Goal: Information Seeking & Learning: Learn about a topic

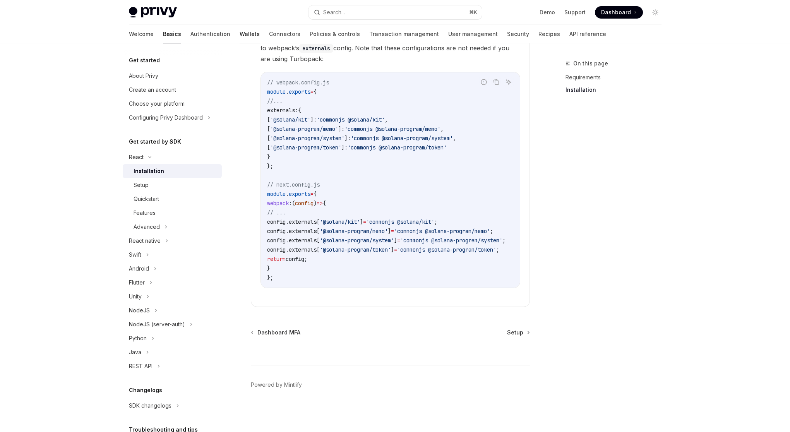
click at [239, 36] on link "Wallets" at bounding box center [249, 34] width 20 height 19
type textarea "*"
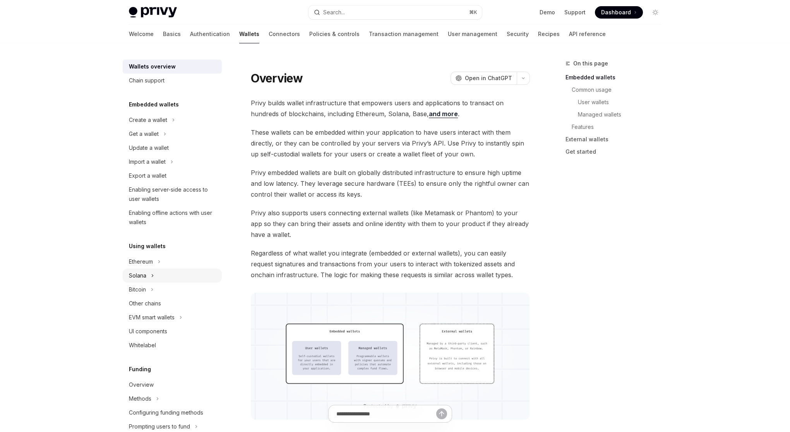
click at [182, 276] on button "Solana" at bounding box center [172, 275] width 99 height 14
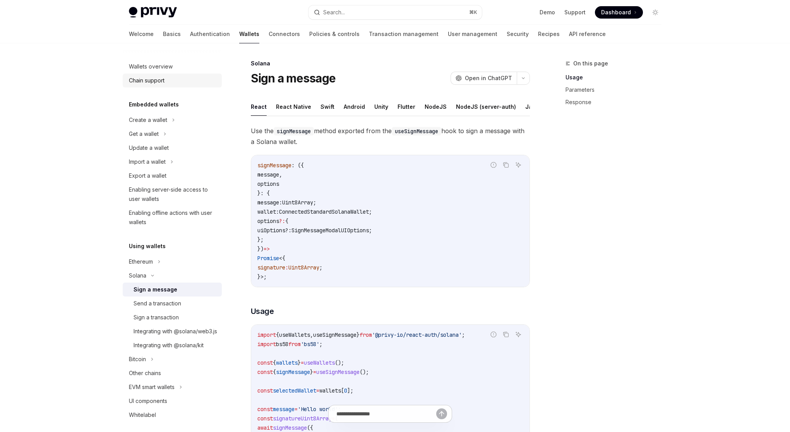
click at [159, 82] on div "Chain support" at bounding box center [147, 80] width 36 height 9
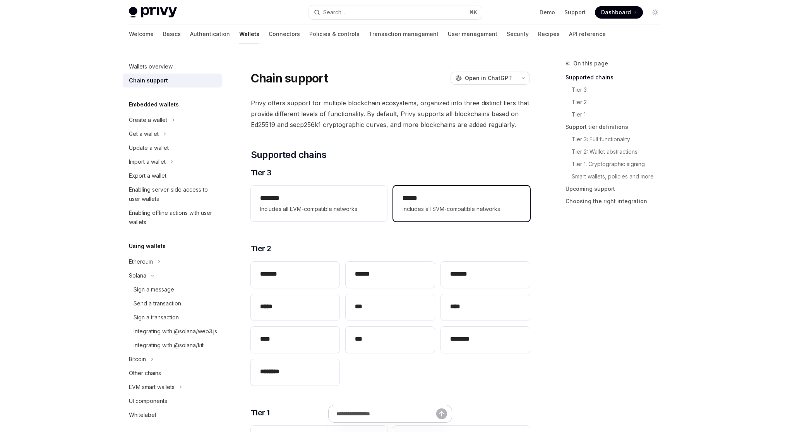
click at [410, 214] on div "****** Includes all SVM-compatible networks" at bounding box center [461, 204] width 136 height 36
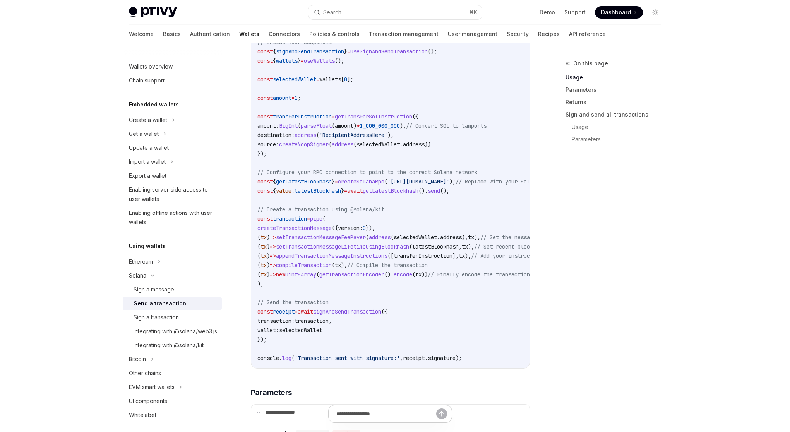
scroll to position [495, 0]
click at [164, 334] on div "Integrating with @solana/web3.js" at bounding box center [175, 330] width 84 height 9
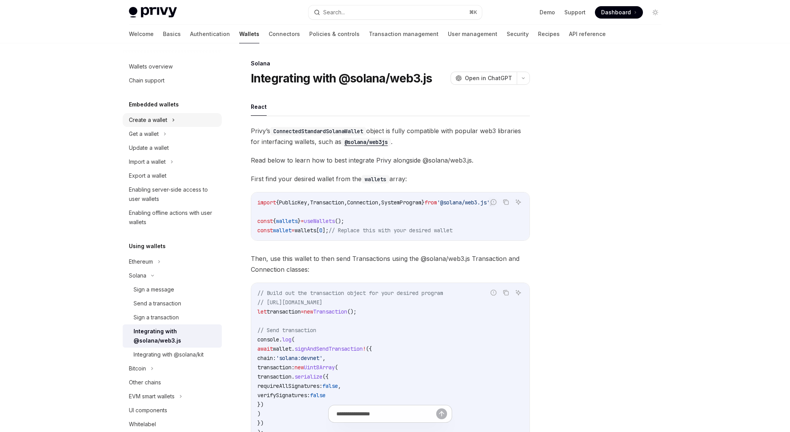
click at [162, 121] on div "Create a wallet" at bounding box center [148, 119] width 38 height 9
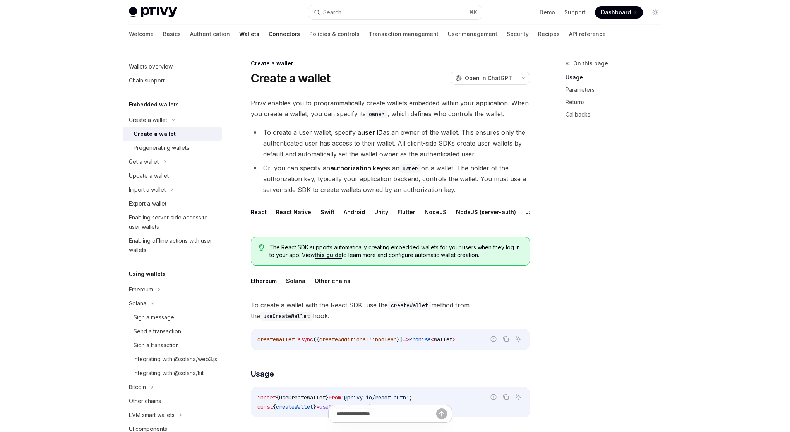
click at [268, 34] on link "Connectors" at bounding box center [283, 34] width 31 height 19
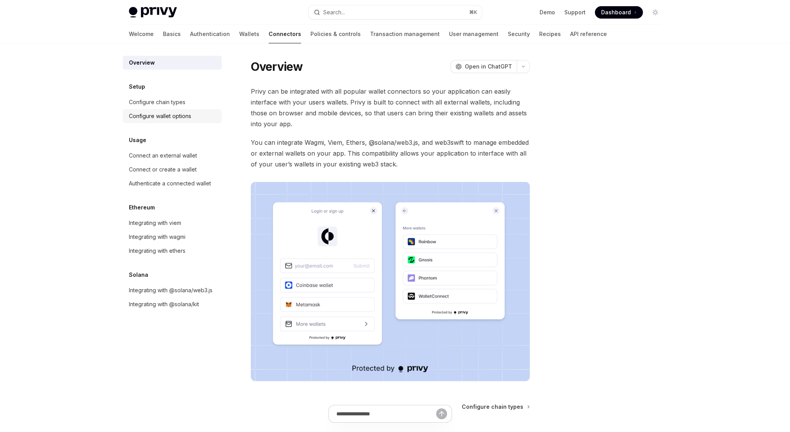
click at [182, 115] on div "Configure wallet options" at bounding box center [160, 115] width 62 height 9
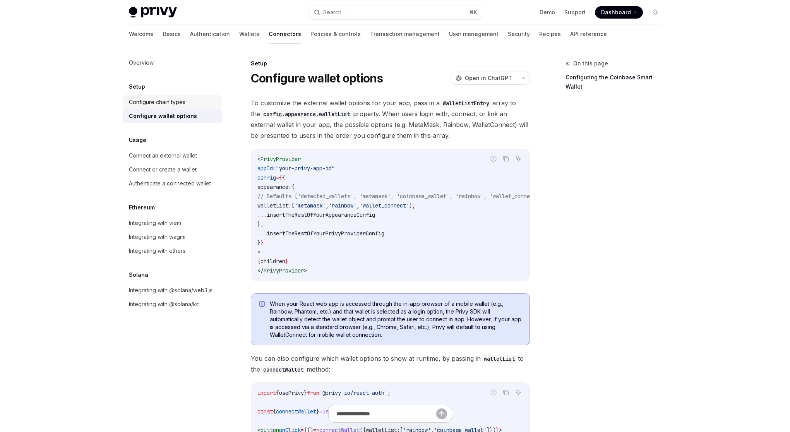
click at [181, 105] on div "Configure chain types" at bounding box center [157, 101] width 56 height 9
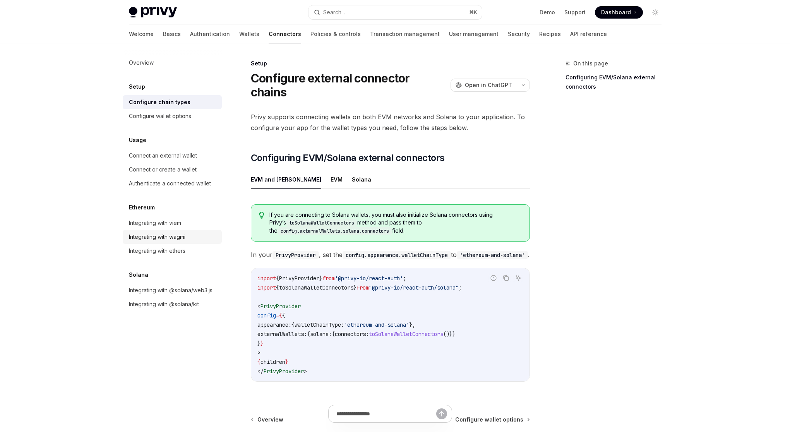
scroll to position [2, 0]
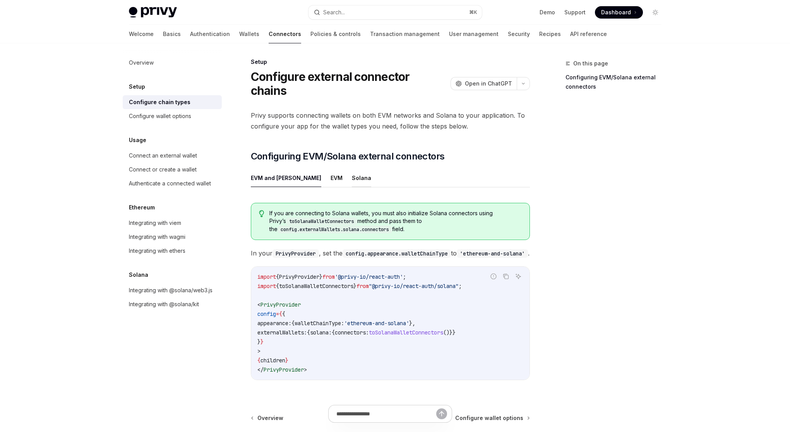
click at [352, 169] on button "Solana" at bounding box center [361, 178] width 19 height 18
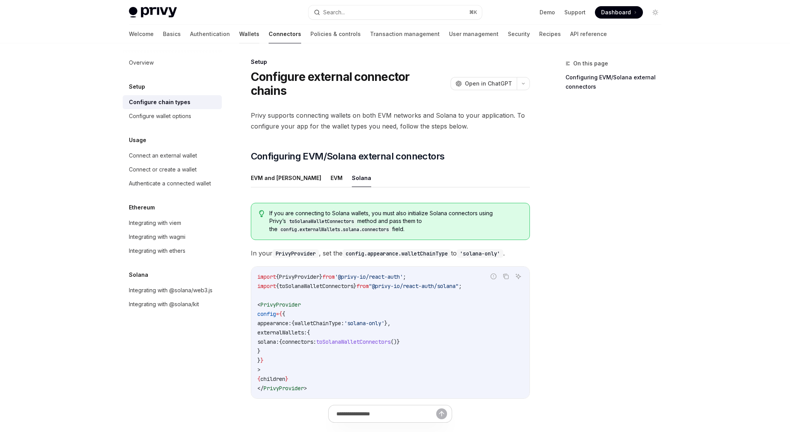
click at [239, 37] on link "Wallets" at bounding box center [249, 34] width 20 height 19
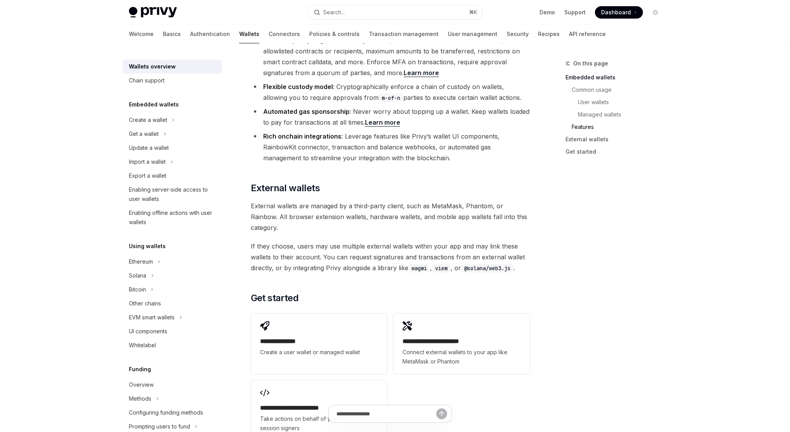
scroll to position [1080, 0]
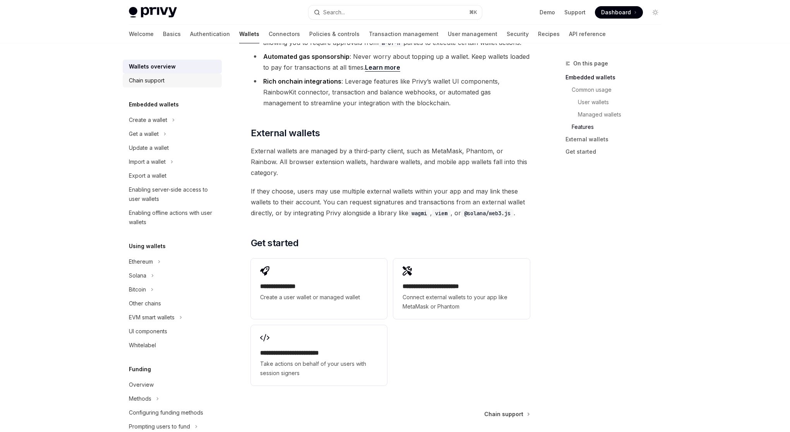
click at [171, 77] on div "Chain support" at bounding box center [173, 80] width 88 height 9
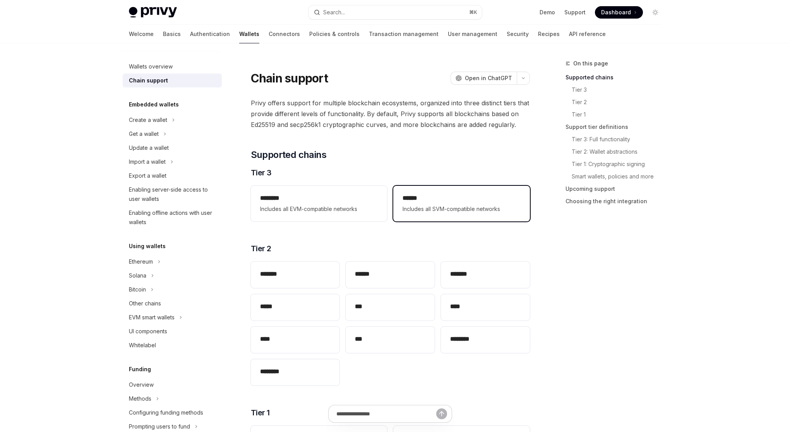
click at [437, 199] on h2 "******" at bounding box center [461, 197] width 118 height 9
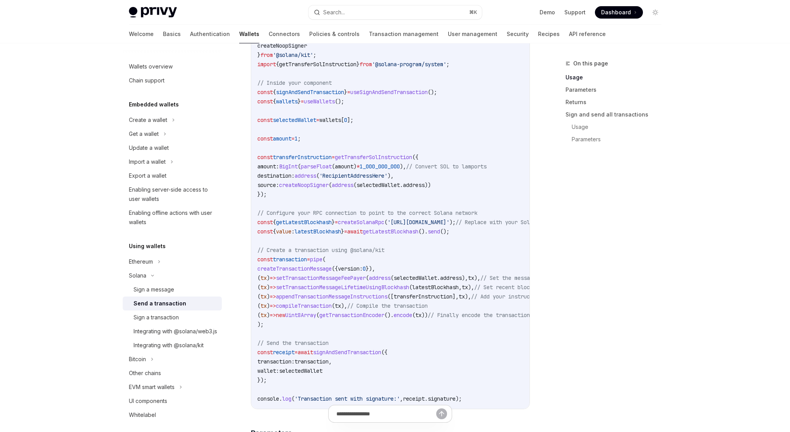
scroll to position [483, 0]
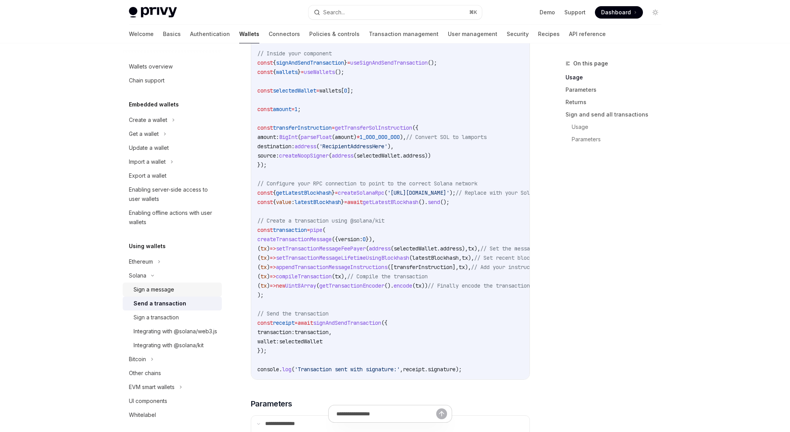
click at [174, 285] on div "Sign a message" at bounding box center [175, 289] width 84 height 9
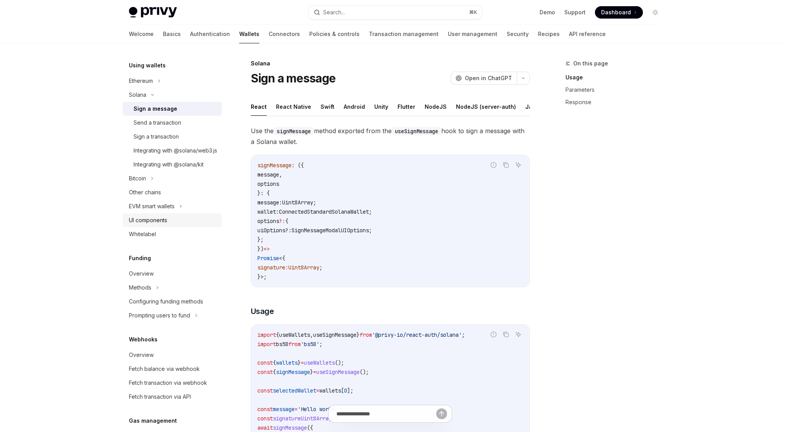
scroll to position [80, 0]
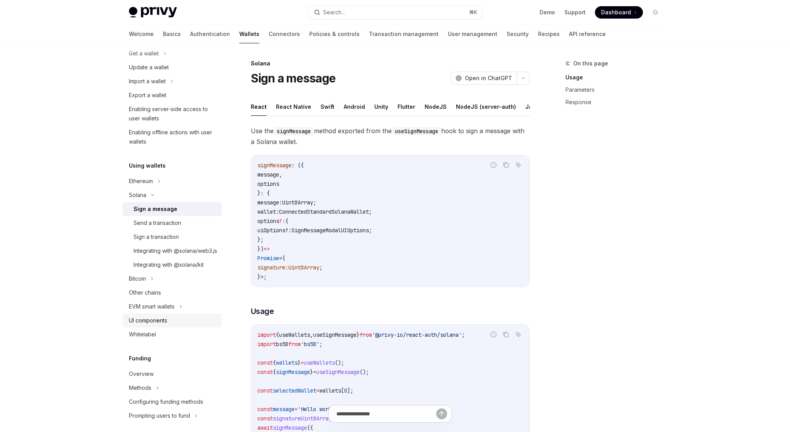
click at [183, 325] on div "UI components" at bounding box center [173, 320] width 88 height 9
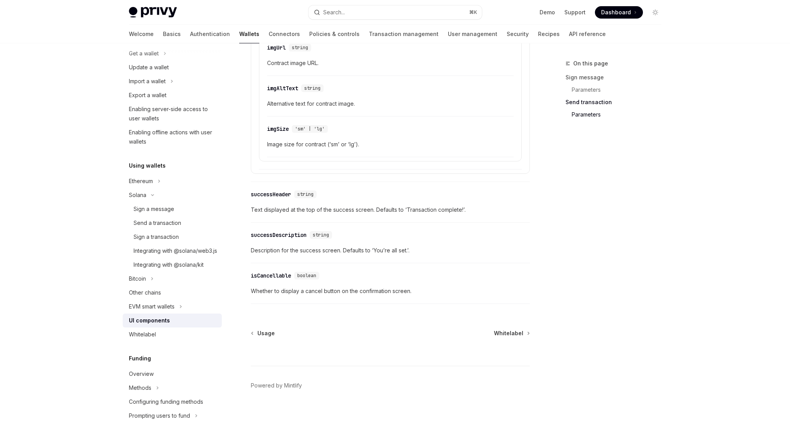
scroll to position [1315, 0]
click at [175, 297] on div "Other chains" at bounding box center [173, 292] width 88 height 9
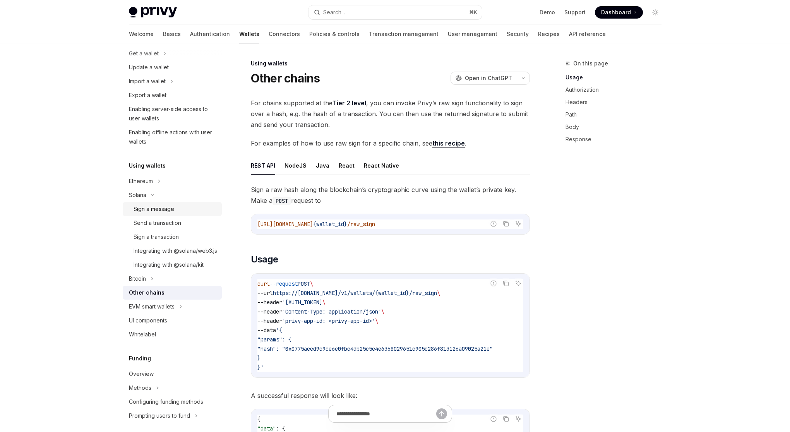
click at [161, 206] on div "Sign a message" at bounding box center [153, 208] width 41 height 9
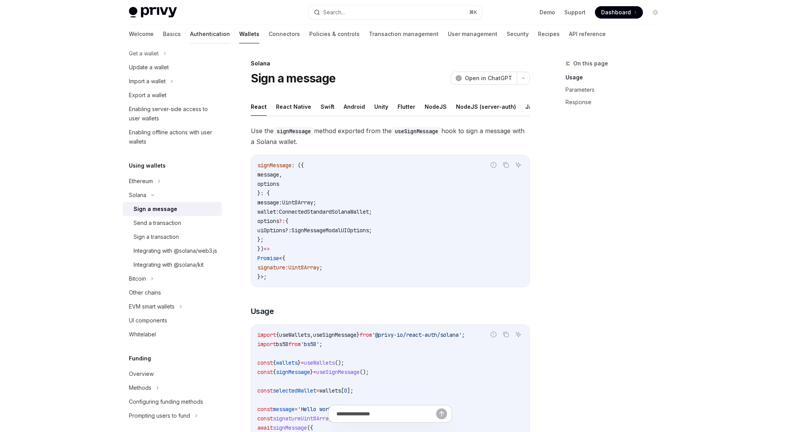
click at [190, 36] on link "Authentication" at bounding box center [210, 34] width 40 height 19
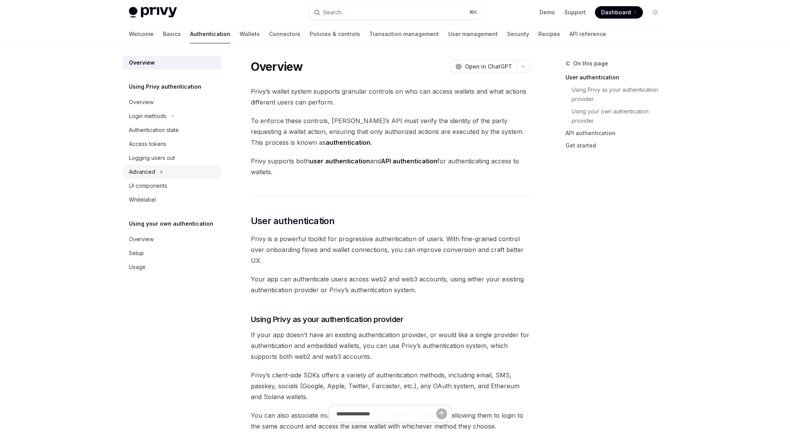
click at [210, 176] on button "Advanced" at bounding box center [172, 172] width 99 height 14
click at [201, 228] on div "UI components" at bounding box center [173, 227] width 88 height 9
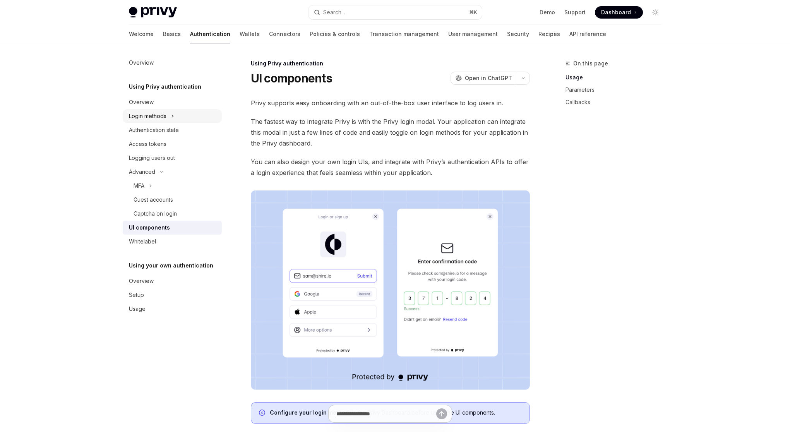
click at [186, 120] on button "Login methods" at bounding box center [172, 116] width 99 height 14
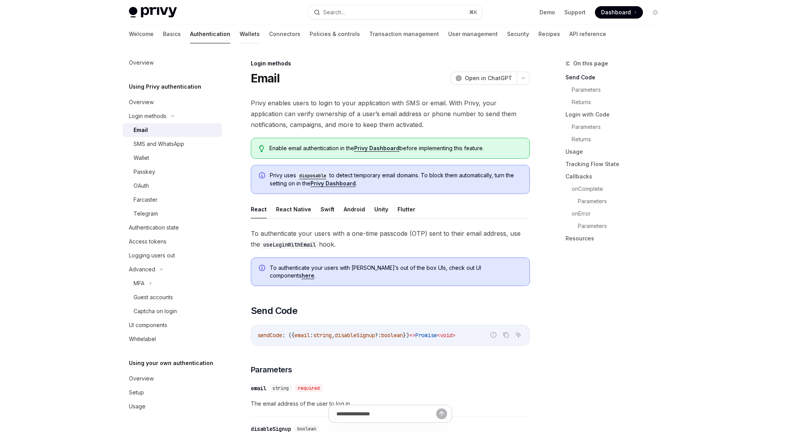
click at [239, 37] on link "Wallets" at bounding box center [249, 34] width 20 height 19
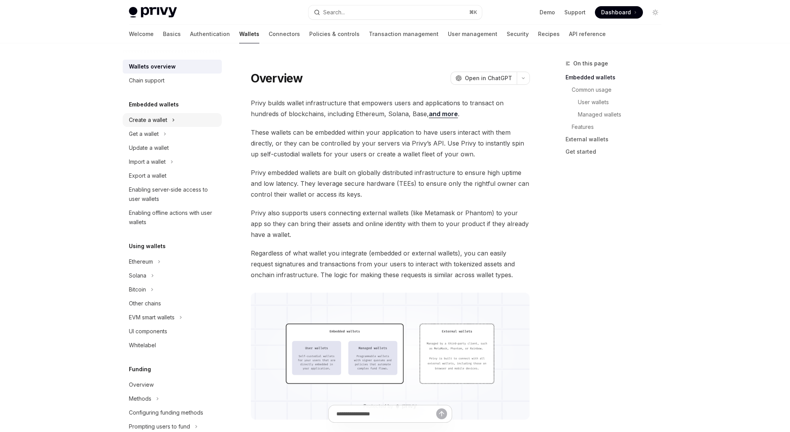
click at [176, 118] on button "Create a wallet" at bounding box center [172, 120] width 99 height 14
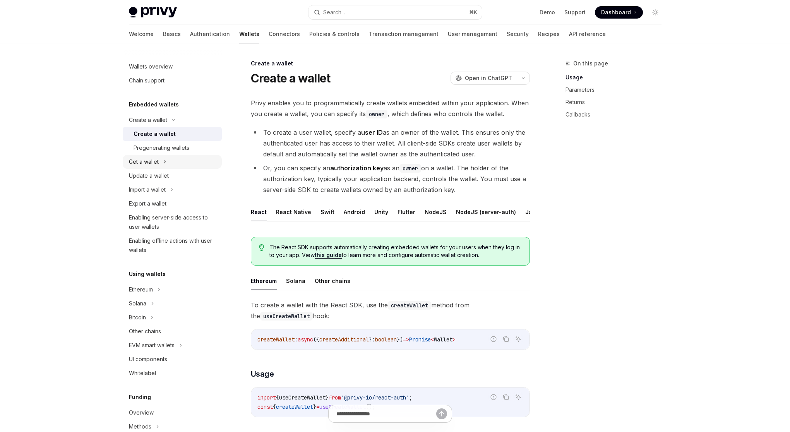
click at [171, 166] on button "Get a wallet" at bounding box center [172, 162] width 99 height 14
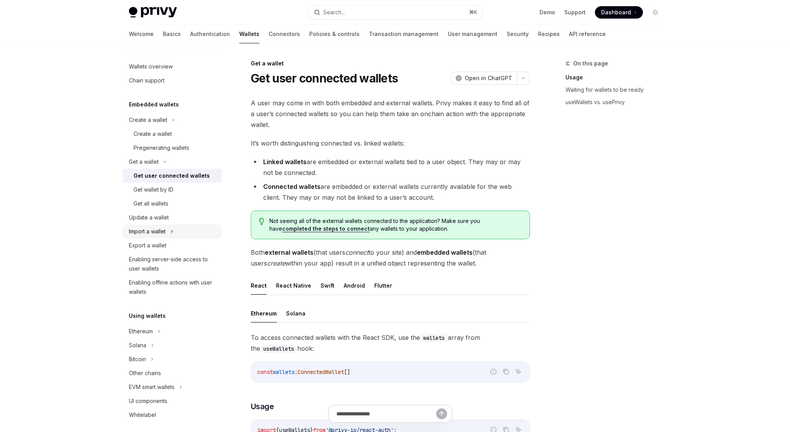
click at [177, 231] on button "Import a wallet" at bounding box center [172, 231] width 99 height 14
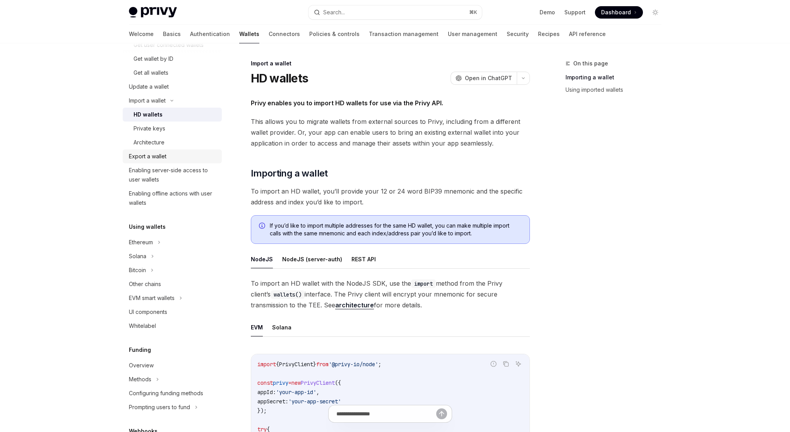
scroll to position [142, 0]
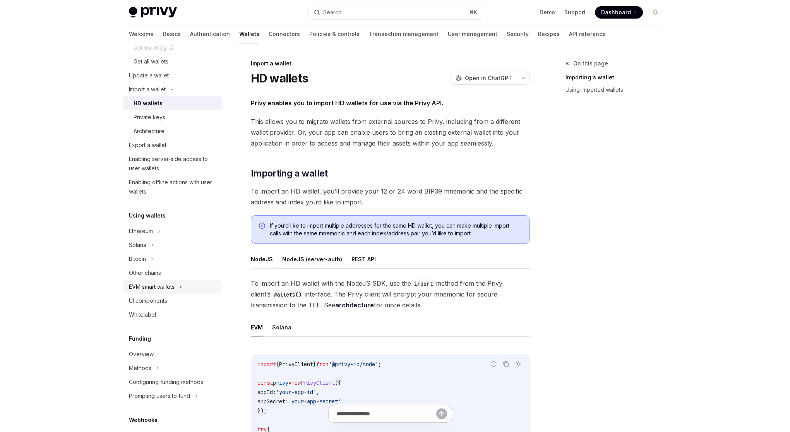
click at [186, 283] on button "EVM smart wallets" at bounding box center [172, 287] width 99 height 14
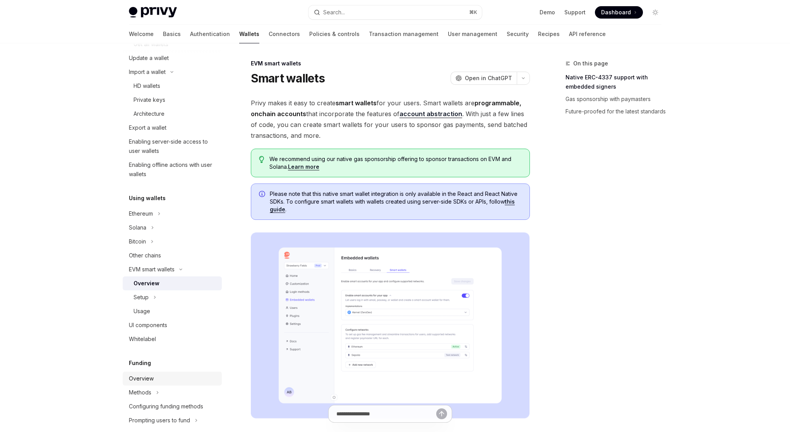
scroll to position [188, 0]
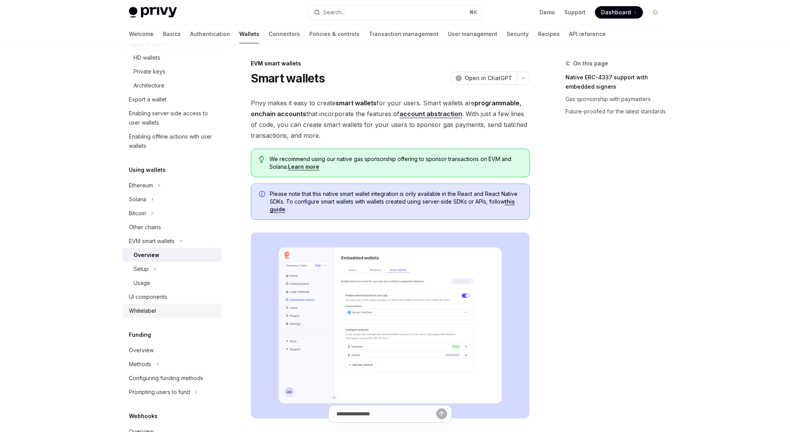
click at [168, 307] on div "Whitelabel" at bounding box center [173, 310] width 88 height 9
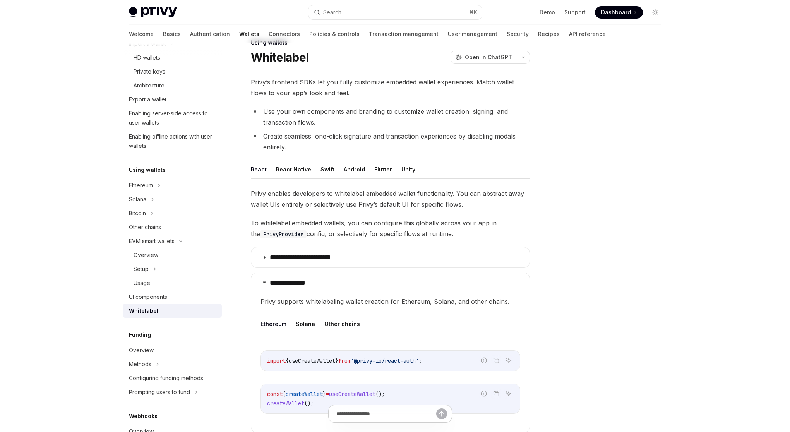
scroll to position [44, 0]
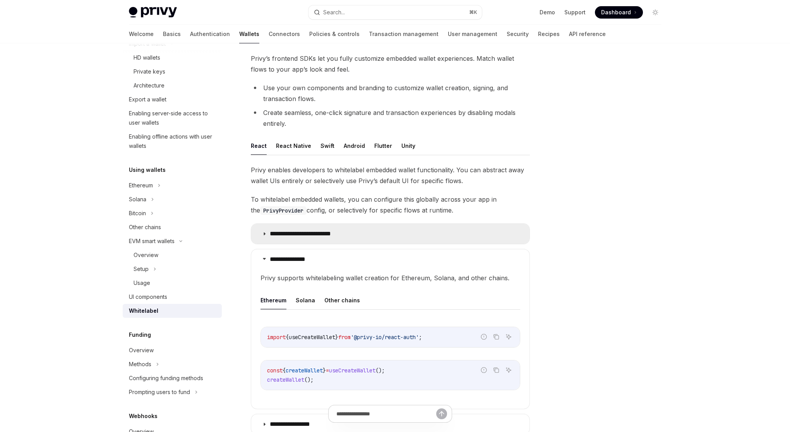
click at [263, 235] on icon at bounding box center [264, 233] width 5 height 5
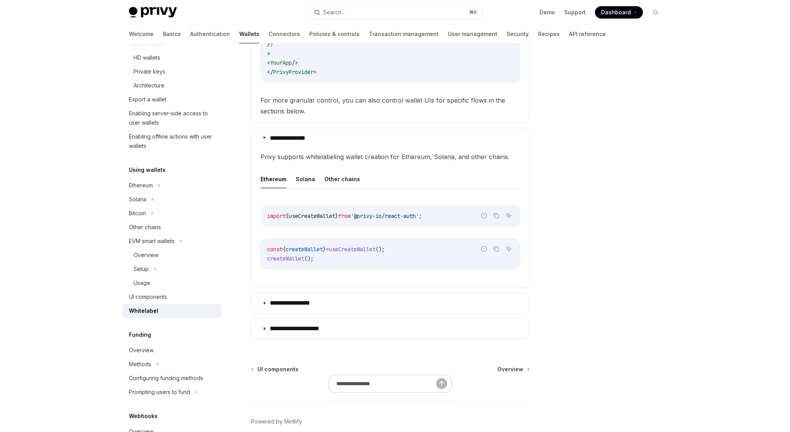
scroll to position [389, 0]
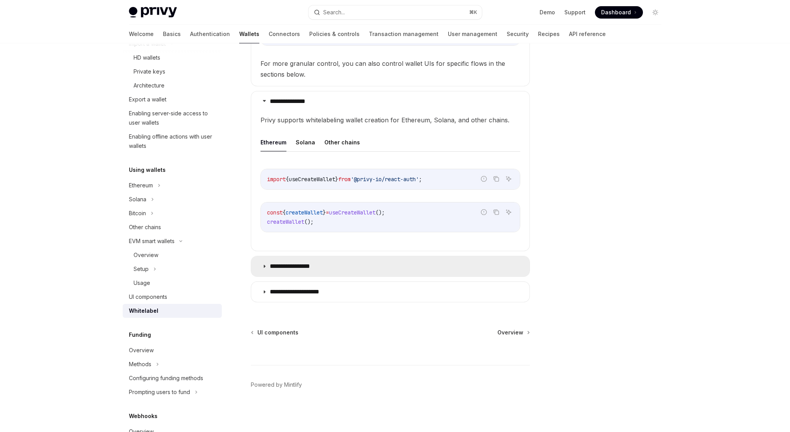
click at [264, 268] on icon at bounding box center [264, 266] width 5 height 5
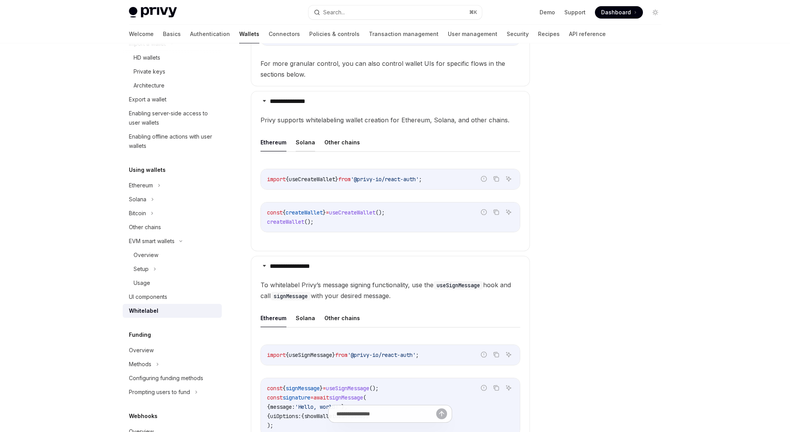
click at [302, 144] on button "Solana" at bounding box center [305, 142] width 19 height 18
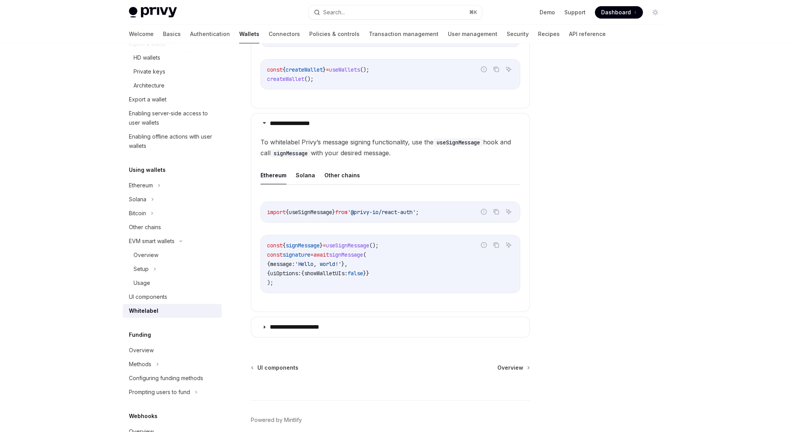
scroll to position [533, 0]
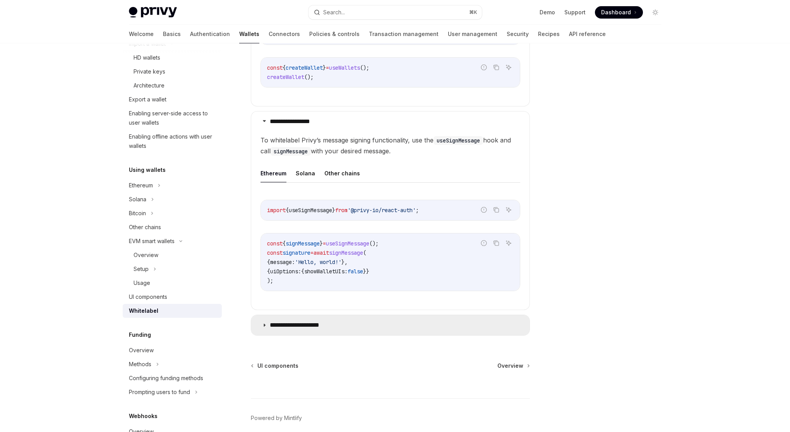
click at [262, 327] on icon at bounding box center [264, 325] width 5 height 5
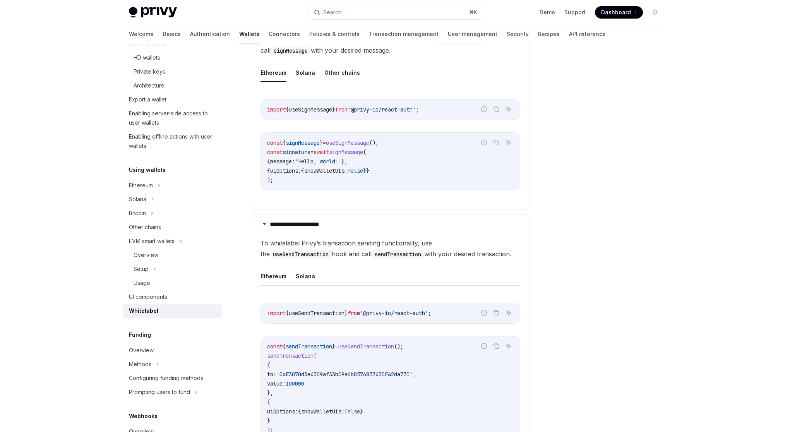
scroll to position [747, 0]
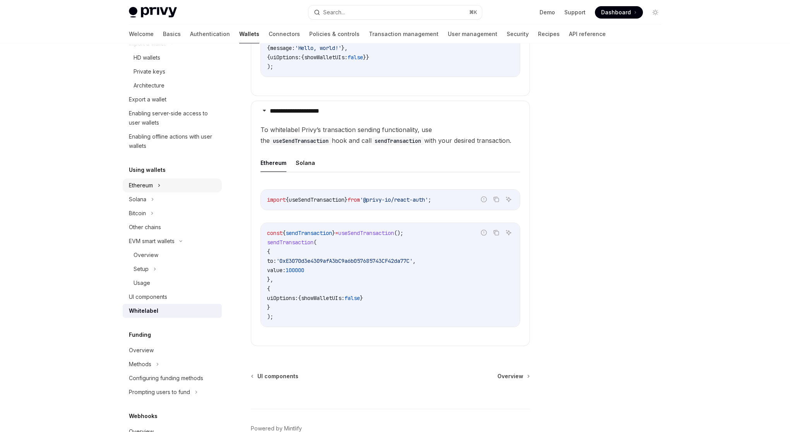
click at [164, 185] on button "Ethereum" at bounding box center [172, 185] width 99 height 14
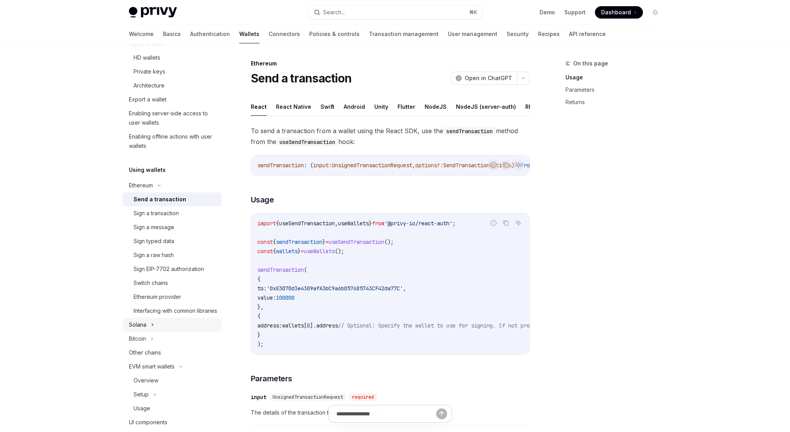
click at [158, 332] on button "Solana" at bounding box center [172, 325] width 99 height 14
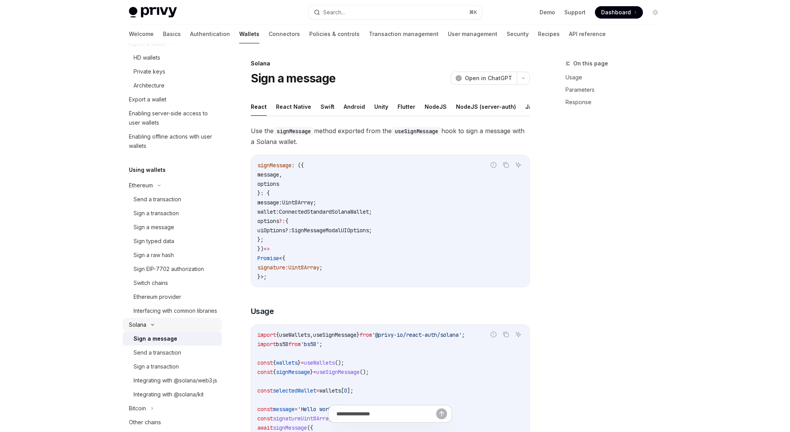
type textarea "*"
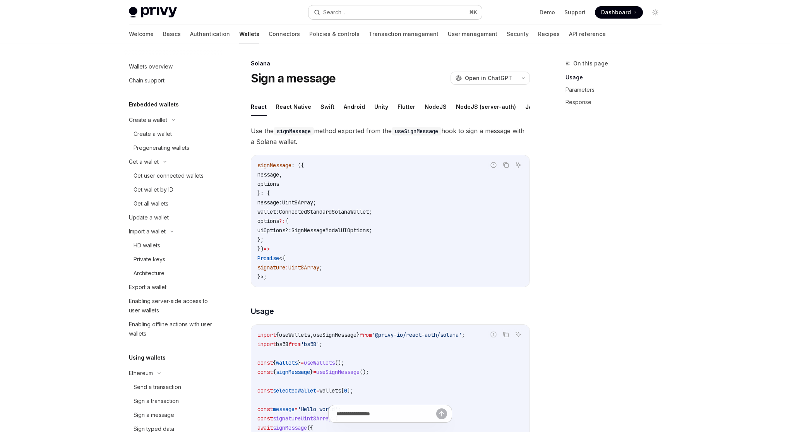
click at [370, 11] on button "Search... ⌘ K" at bounding box center [394, 12] width 173 height 14
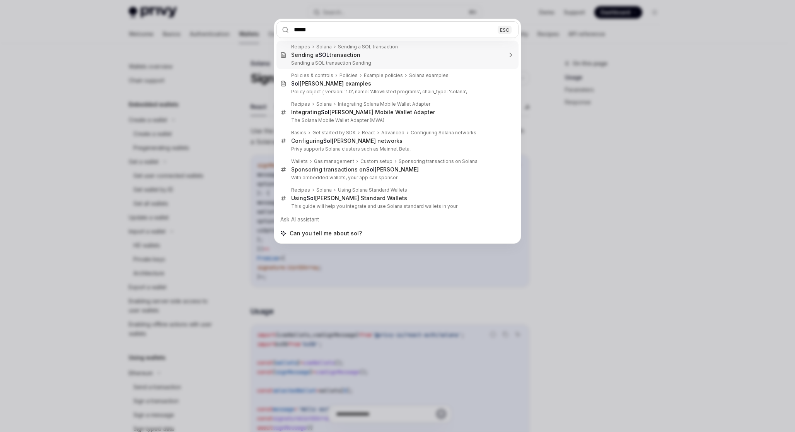
type input "******"
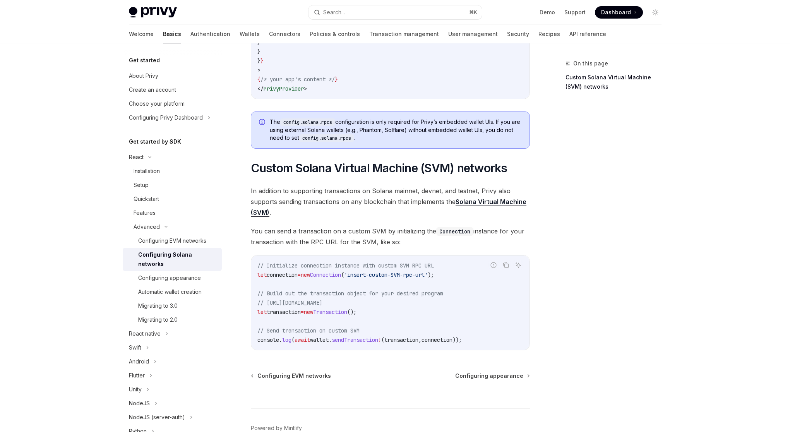
scroll to position [245, 0]
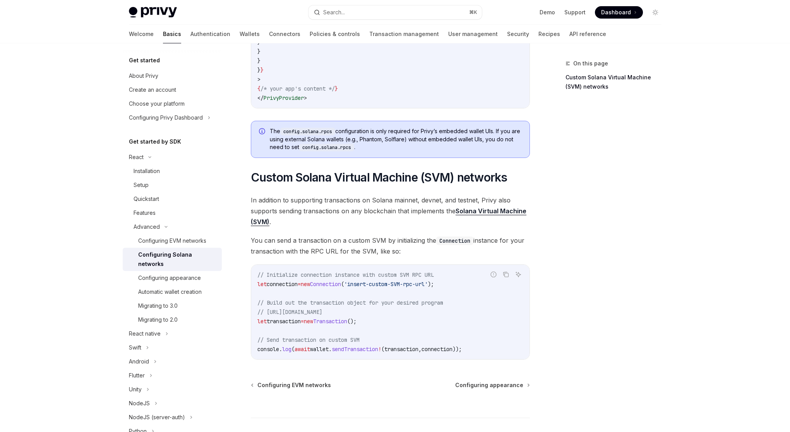
click at [188, 256] on div "Configuring Solana networks" at bounding box center [177, 259] width 79 height 19
type textarea "*"
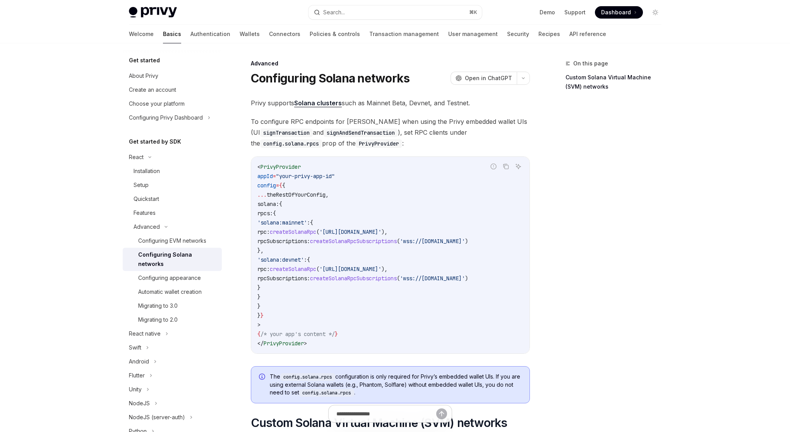
click at [316, 233] on span "createSolanaRpc" at bounding box center [293, 231] width 46 height 7
copy span "createSolanaRpc"
click at [377, 14] on button "Search... ⌘ K" at bounding box center [394, 12] width 173 height 14
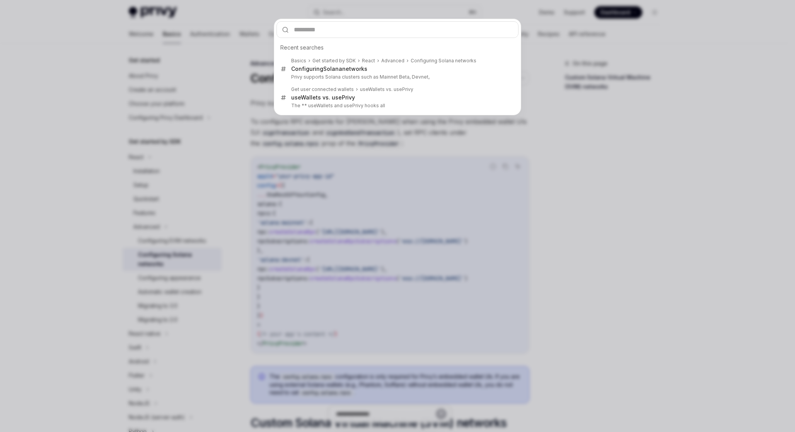
type input "**********"
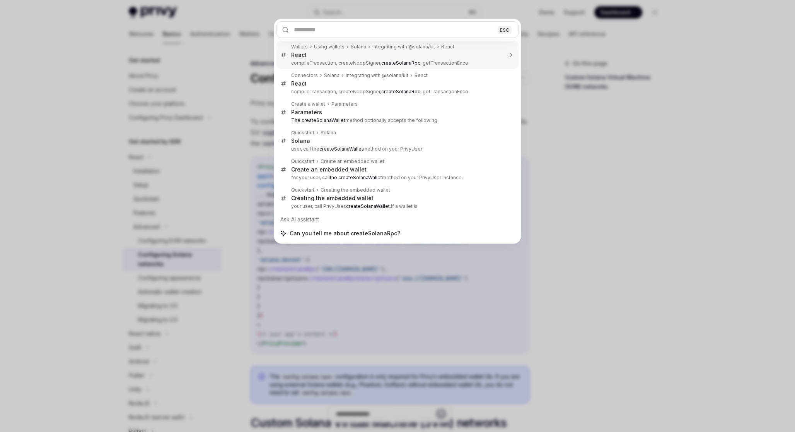
type textarea "*"
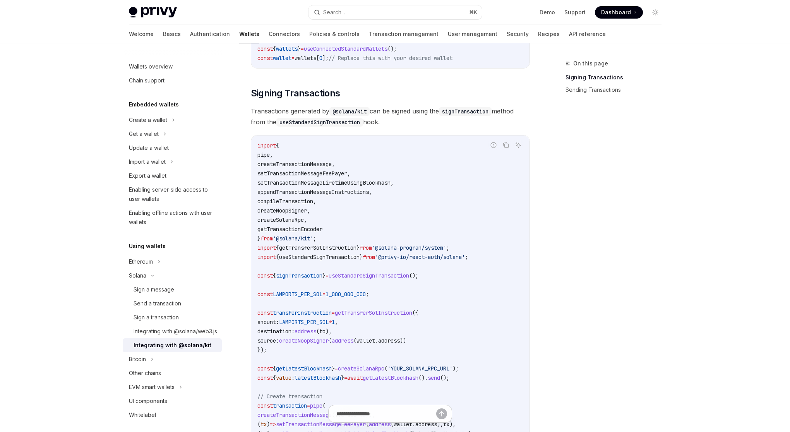
scroll to position [172, 0]
click at [174, 305] on div "Send a transaction" at bounding box center [157, 303] width 48 height 9
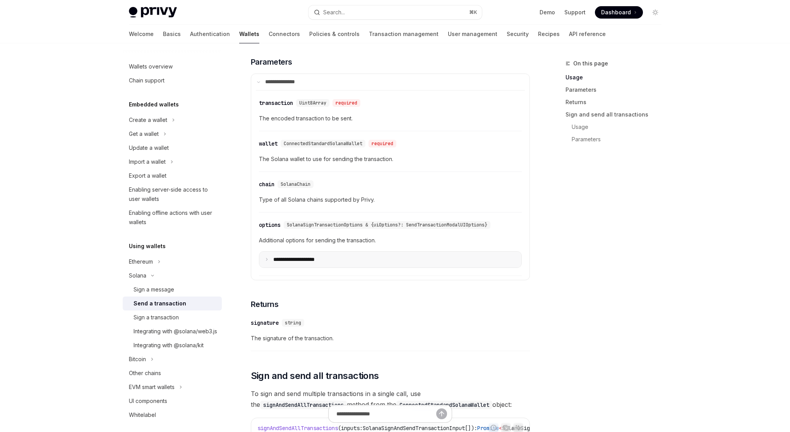
scroll to position [850, 0]
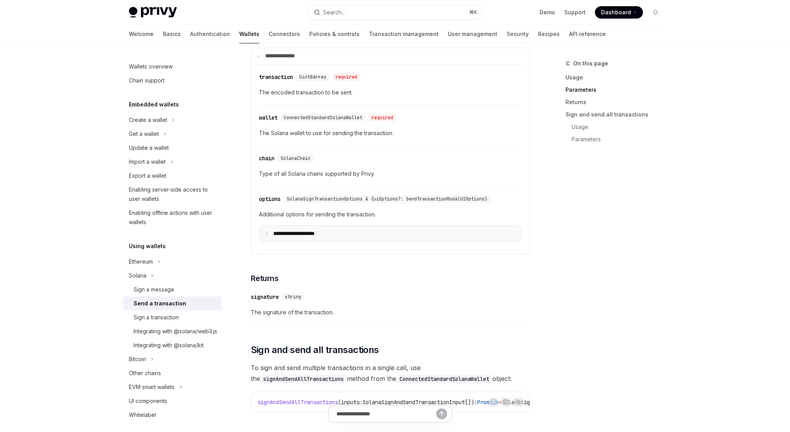
click at [302, 242] on summary "**********" at bounding box center [390, 234] width 262 height 16
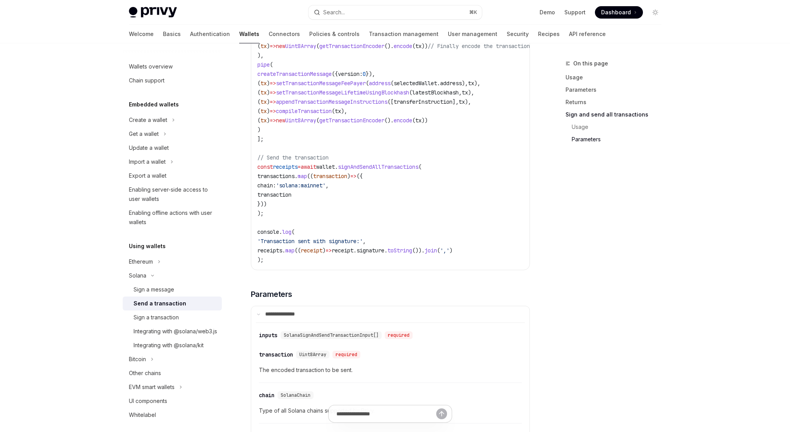
scroll to position [2050, 0]
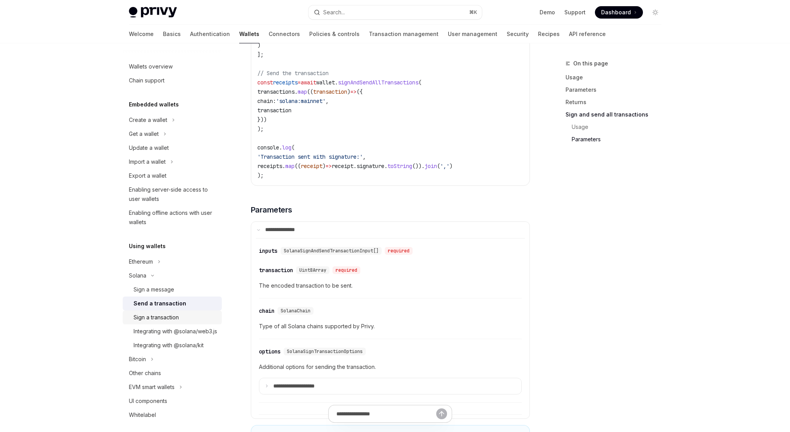
click at [157, 318] on div "Sign a transaction" at bounding box center [155, 317] width 45 height 9
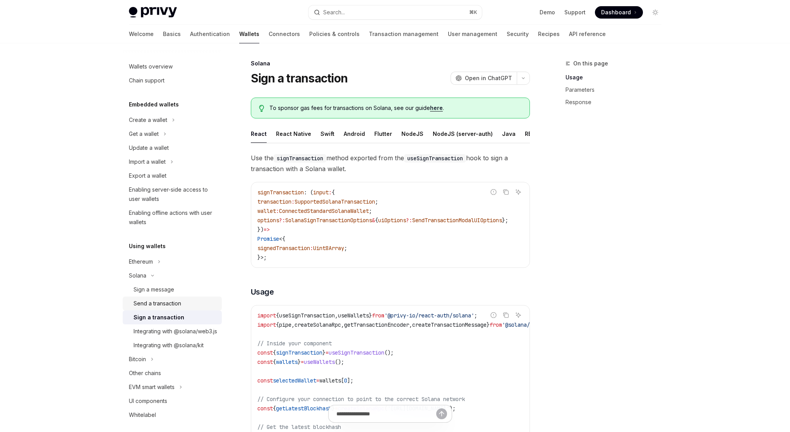
click at [161, 304] on div "Send a transaction" at bounding box center [157, 303] width 48 height 9
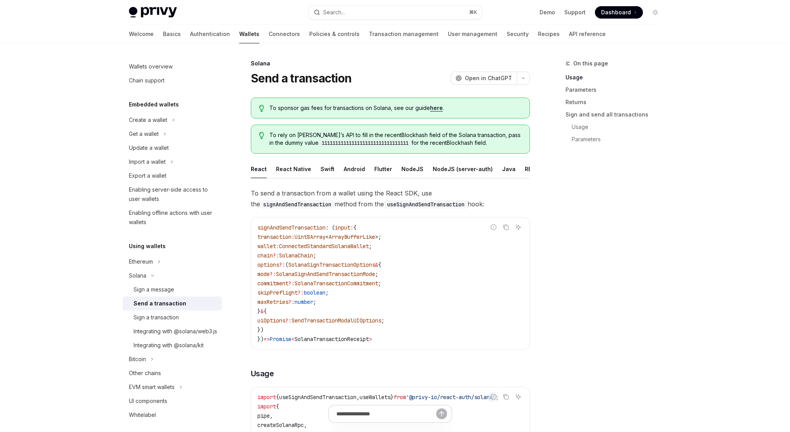
type textarea "*"
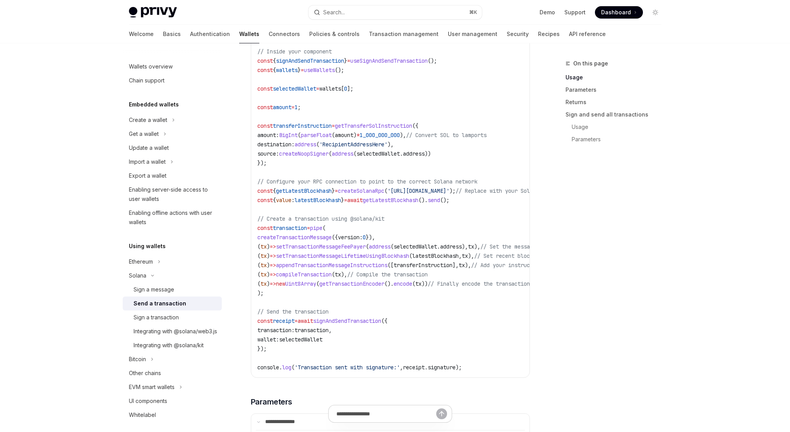
scroll to position [485, 0]
click at [360, 14] on button "Search... ⌘ K" at bounding box center [394, 12] width 173 height 14
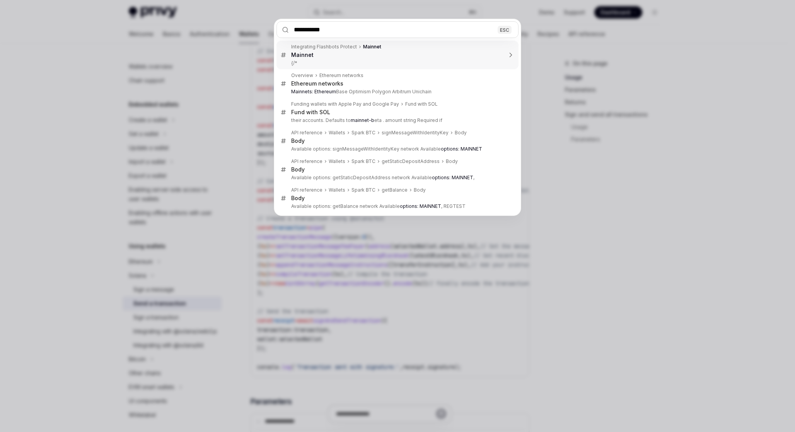
type input "**********"
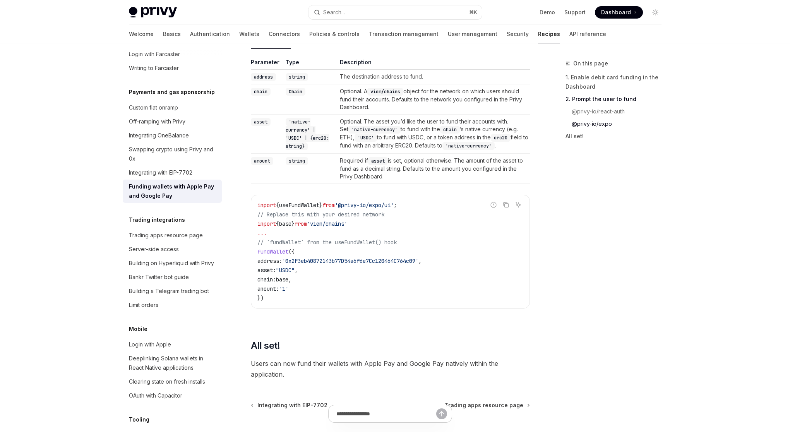
scroll to position [923, 0]
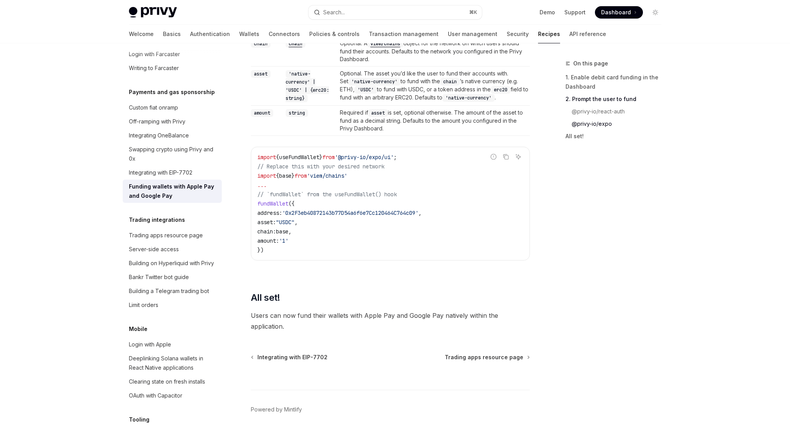
click at [593, 285] on div "On this page 1. Enable debit card funding in the Dashboard 2. Prompt the user t…" at bounding box center [609, 245] width 118 height 373
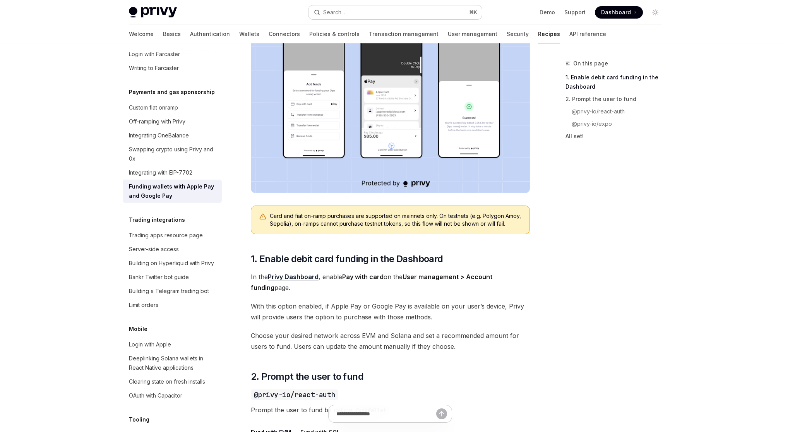
click at [396, 11] on button "Search... ⌘ K" at bounding box center [394, 12] width 173 height 14
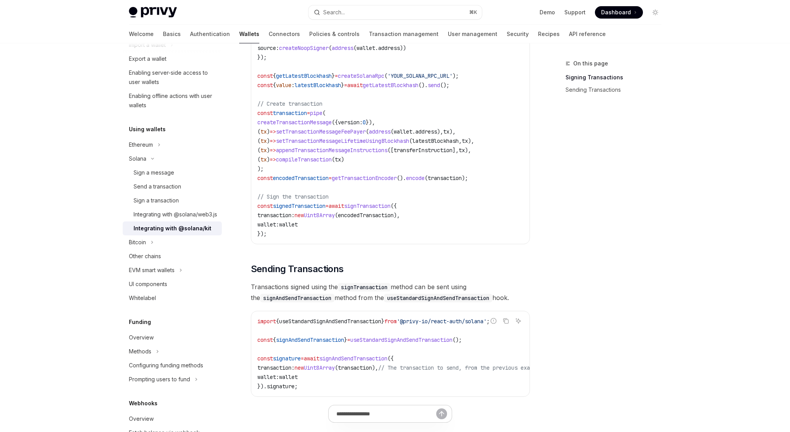
scroll to position [494, 0]
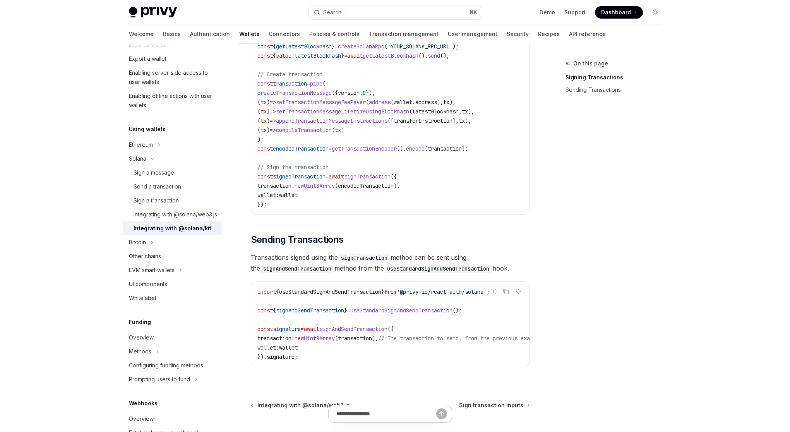
click at [623, 193] on div "On this page Signing Transactions Sending Transactions" at bounding box center [609, 245] width 118 height 373
click at [345, 15] on div "Search..." at bounding box center [334, 12] width 22 height 9
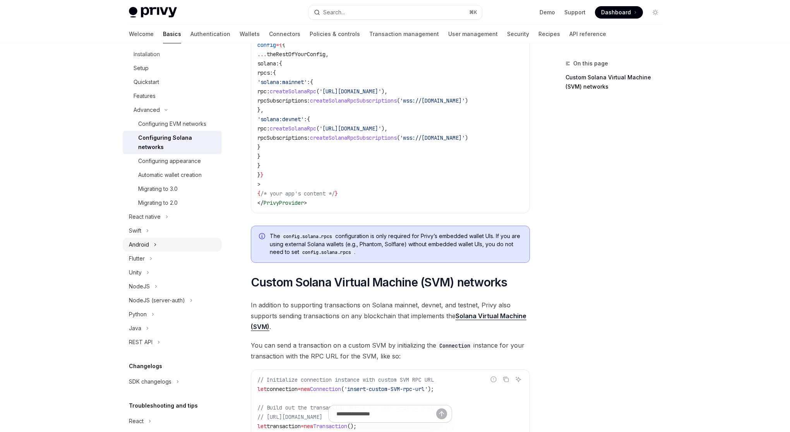
scroll to position [130, 0]
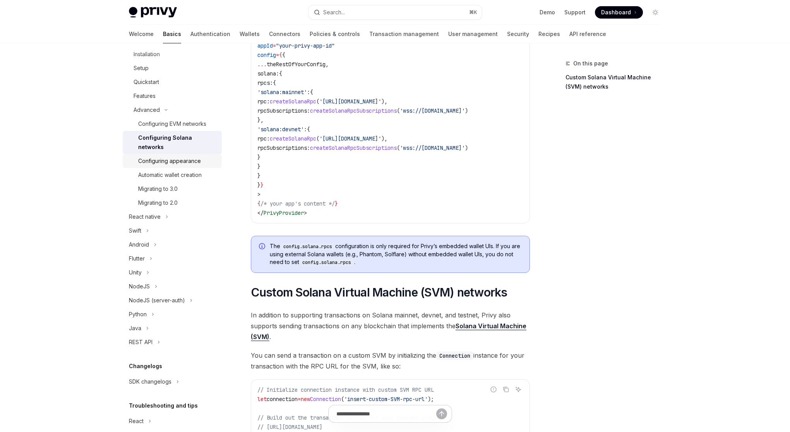
click at [192, 164] on div "Configuring appearance" at bounding box center [169, 160] width 63 height 9
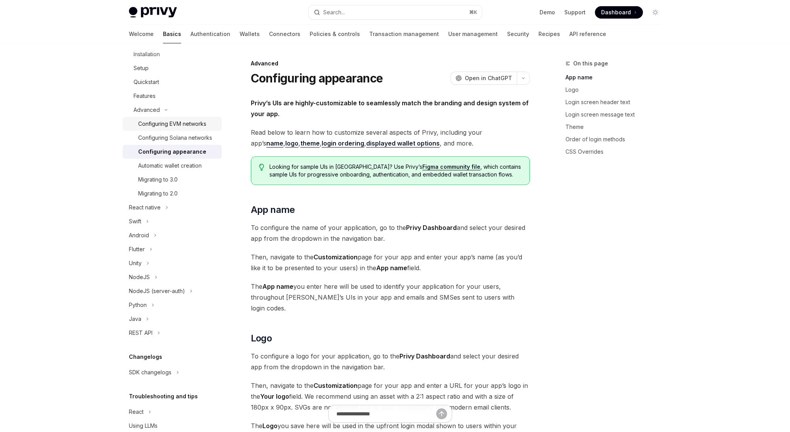
click at [182, 126] on div "Configuring EVM networks" at bounding box center [172, 123] width 68 height 9
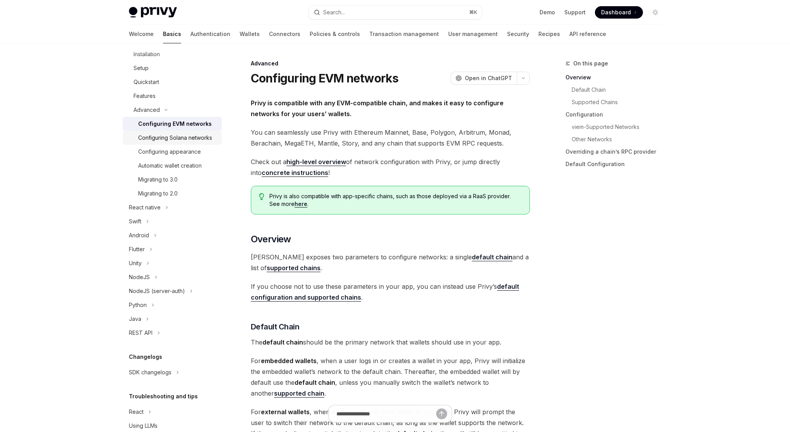
click at [180, 138] on div "Configuring Solana networks" at bounding box center [175, 137] width 74 height 9
type textarea "*"
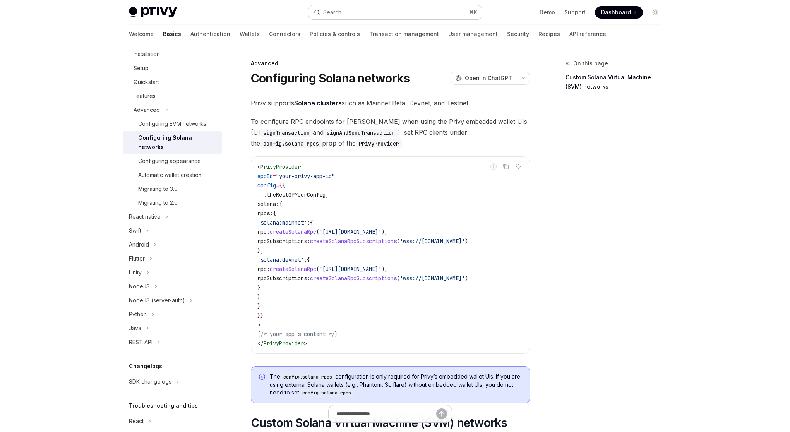
click at [357, 13] on button "Search... ⌘ K" at bounding box center [394, 12] width 173 height 14
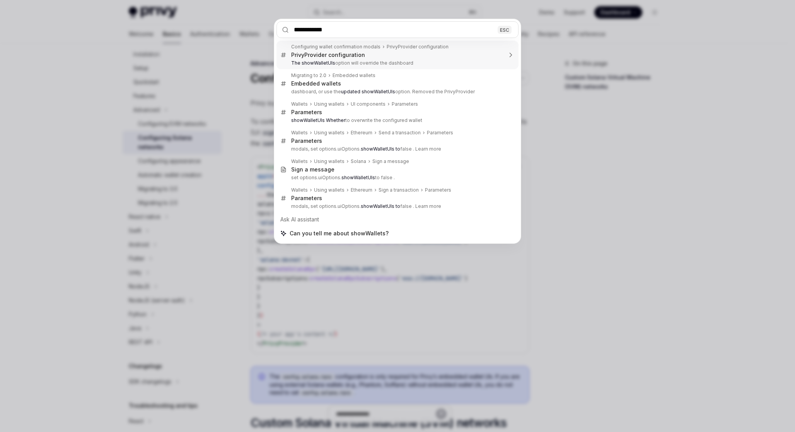
type input "**********"
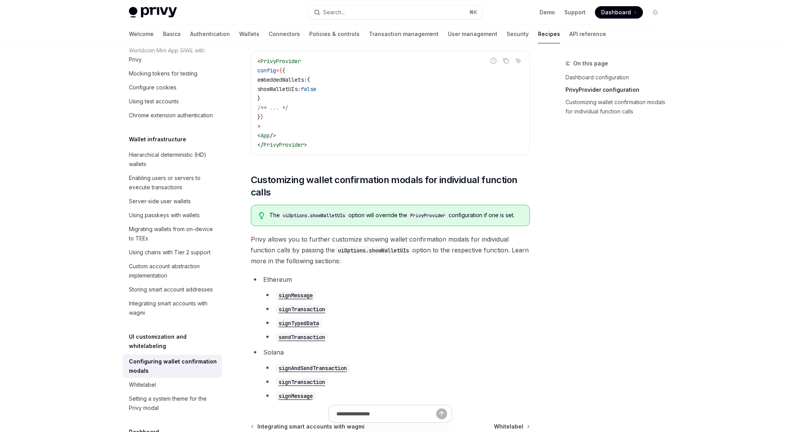
scroll to position [285, 0]
click at [335, 372] on code "signAndSendTransaction" at bounding box center [312, 367] width 74 height 9
type textarea "*"
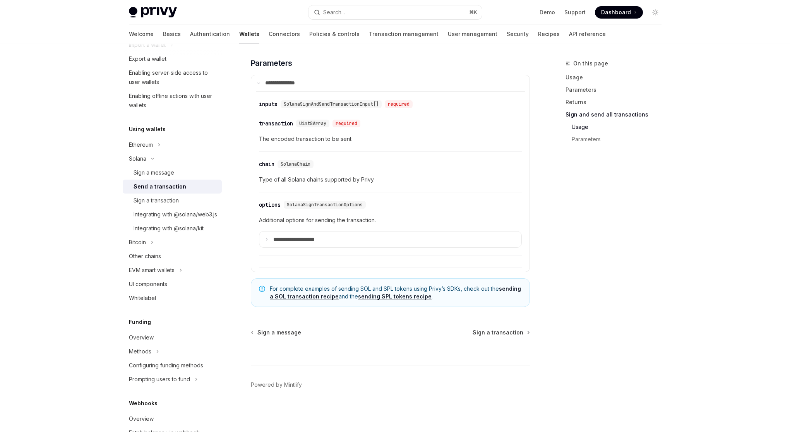
scroll to position [2211, 0]
click at [310, 297] on link "sending a SOL transaction recipe" at bounding box center [395, 292] width 251 height 15
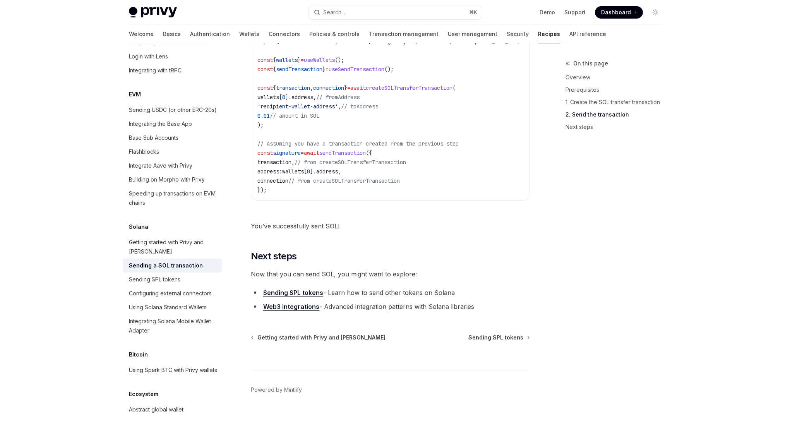
scroll to position [844, 0]
click at [305, 287] on link "Sending SPL tokens" at bounding box center [293, 291] width 60 height 8
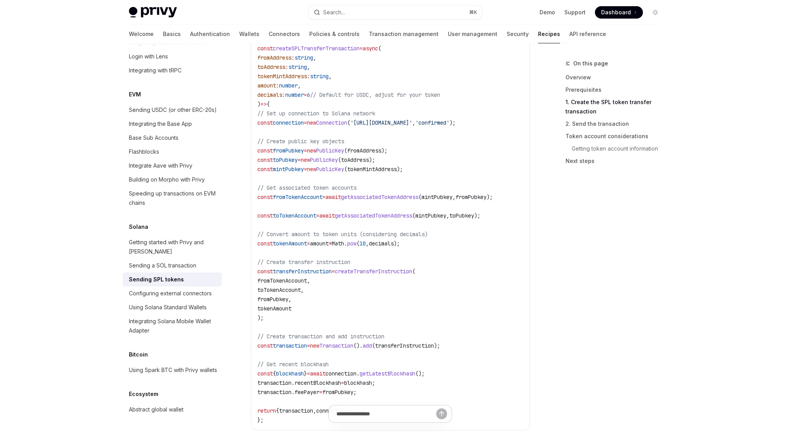
scroll to position [534, 0]
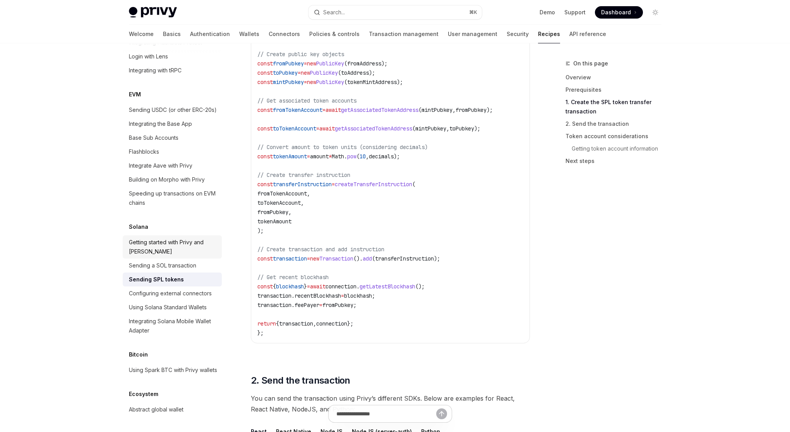
click at [179, 238] on div "Getting started with Privy and [PERSON_NAME]" at bounding box center [173, 247] width 88 height 19
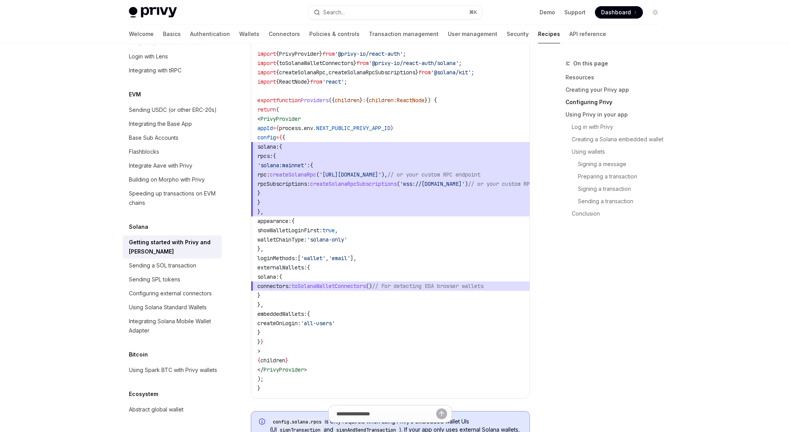
scroll to position [439, 0]
click at [188, 261] on div "Sending a SOL transaction" at bounding box center [162, 265] width 67 height 9
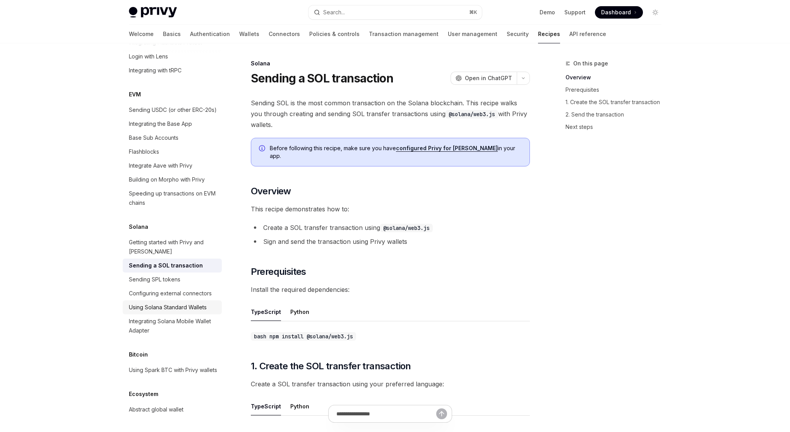
click at [191, 302] on div "Using Solana Standard Wallets" at bounding box center [168, 306] width 78 height 9
type textarea "*"
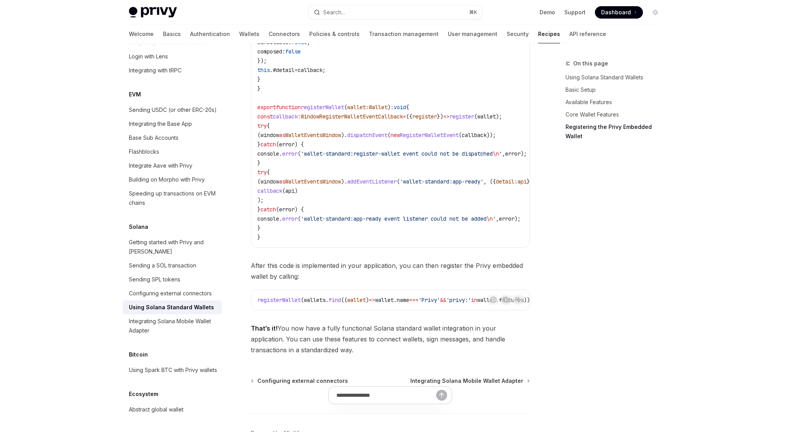
scroll to position [1274, 0]
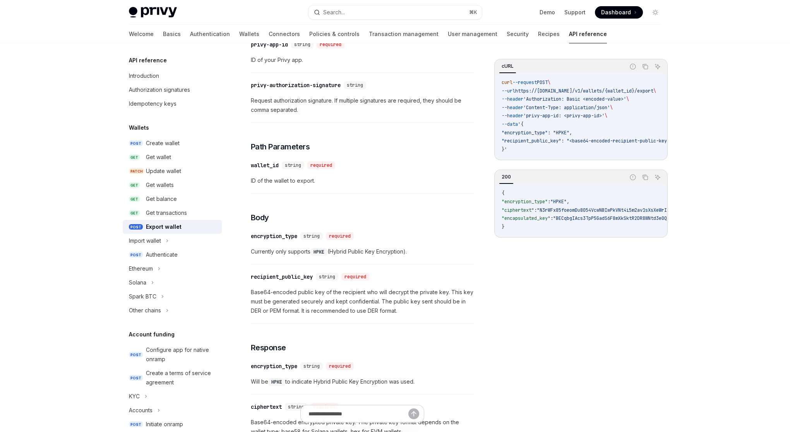
scroll to position [341, 0]
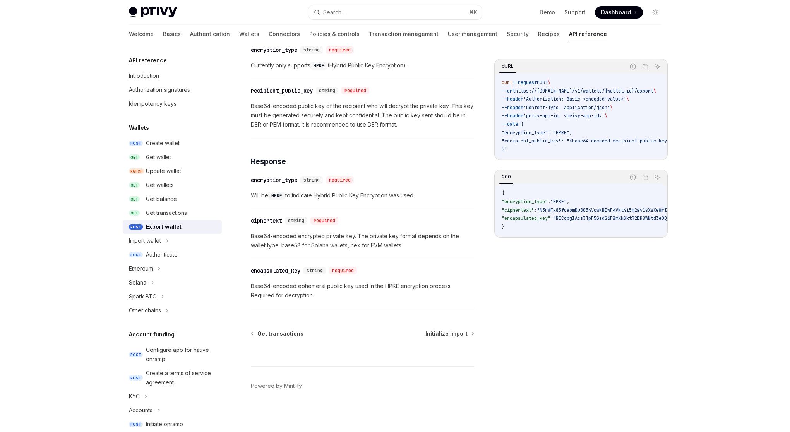
scroll to position [419, 0]
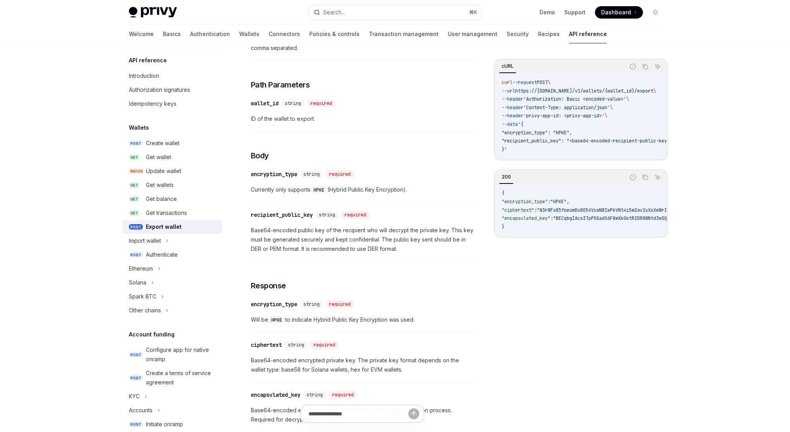
scroll to position [333, 0]
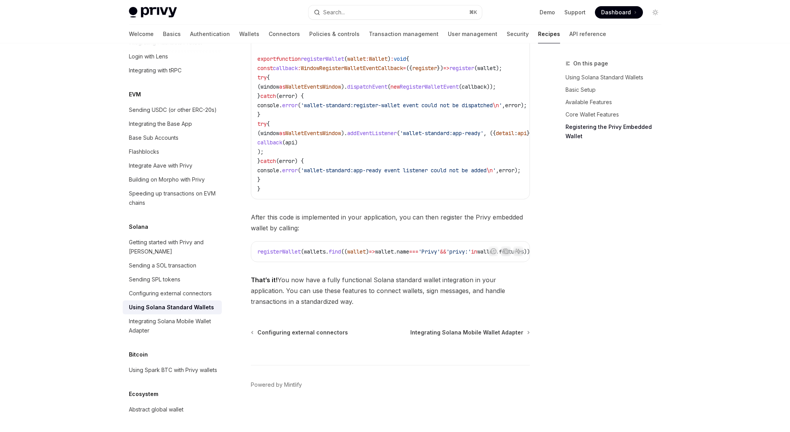
type textarea "*"
